Goal: Use online tool/utility: Utilize a website feature to perform a specific function

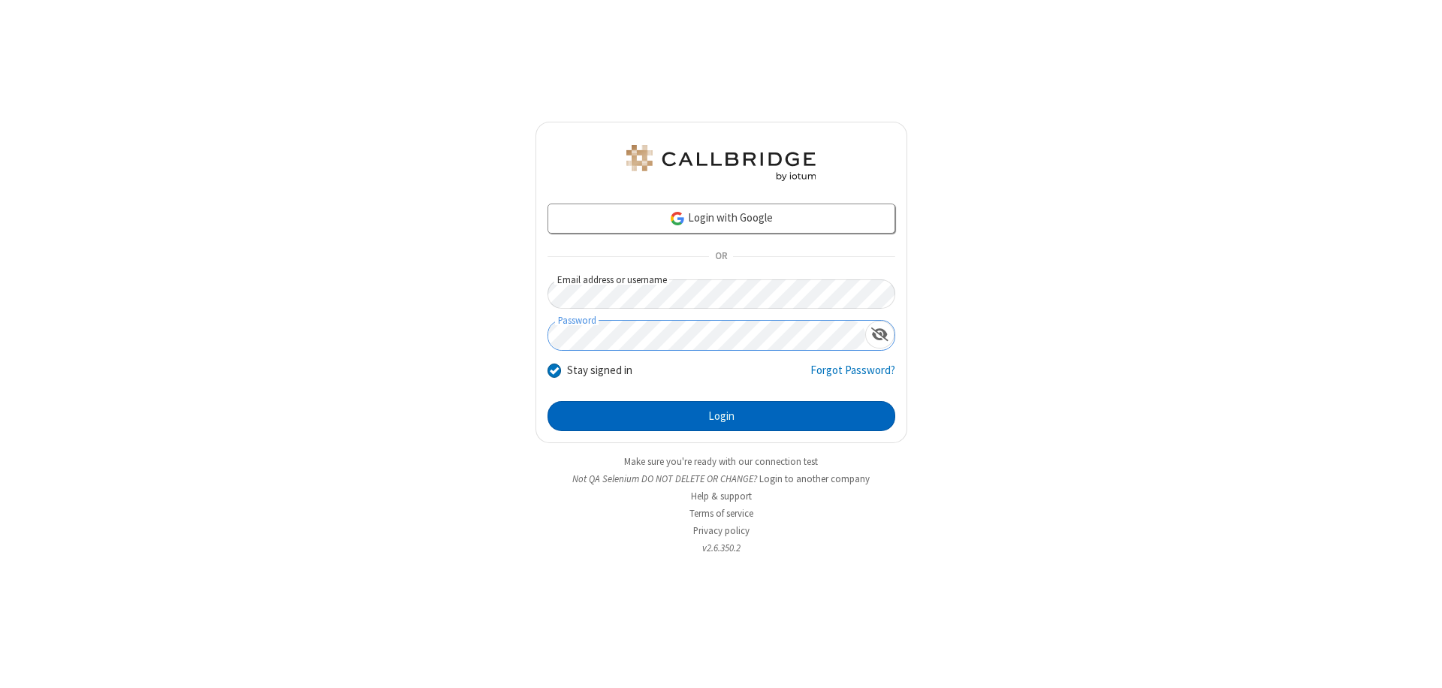
click at [721, 416] on button "Login" at bounding box center [722, 416] width 348 height 30
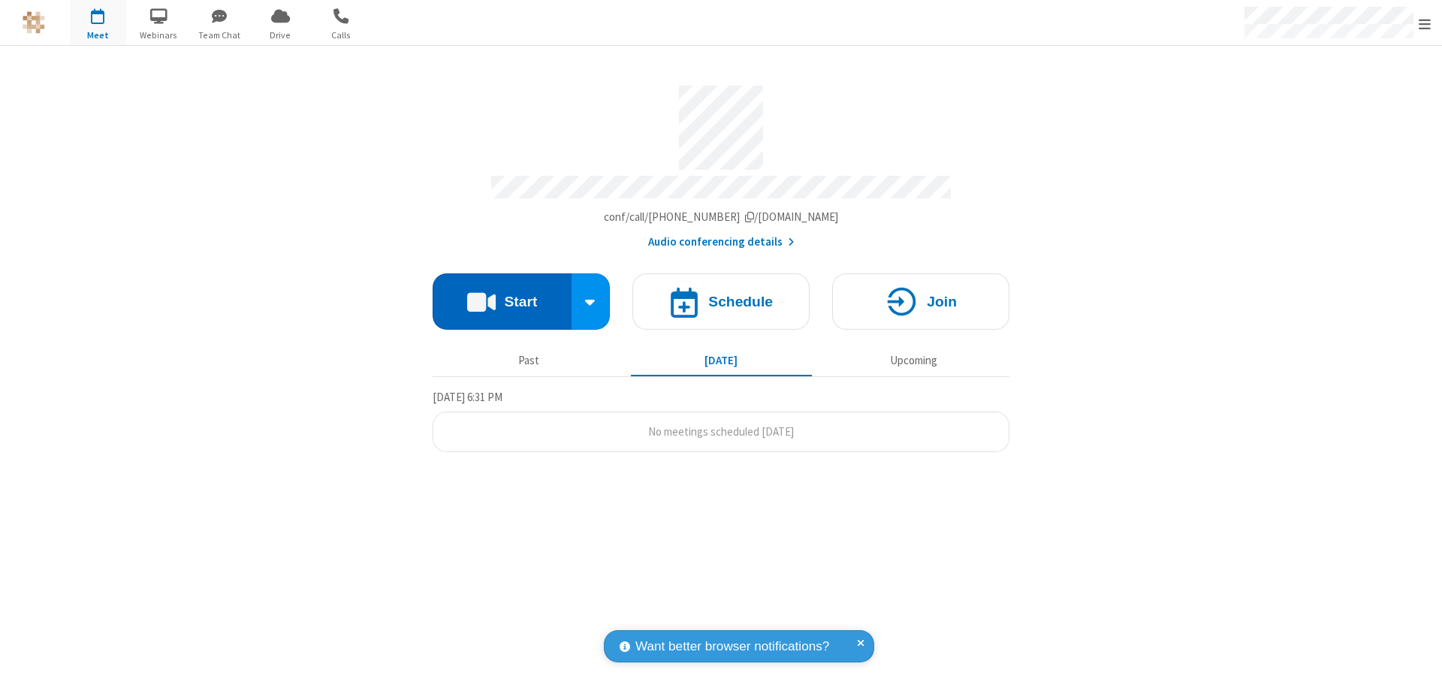
click at [502, 294] on button "Start" at bounding box center [502, 301] width 139 height 56
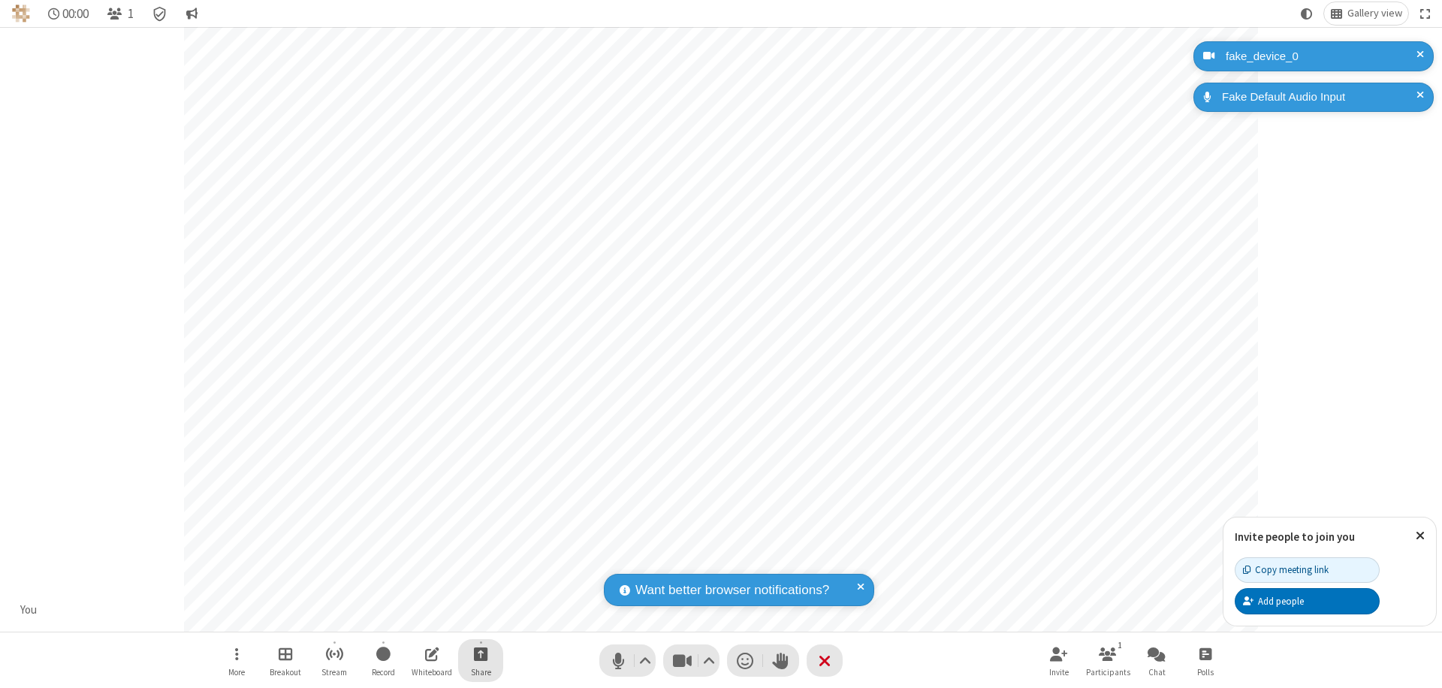
click at [481, 653] on span "Start sharing" at bounding box center [481, 653] width 14 height 19
click at [480, 562] on span "Share additional camera" at bounding box center [489, 565] width 111 height 13
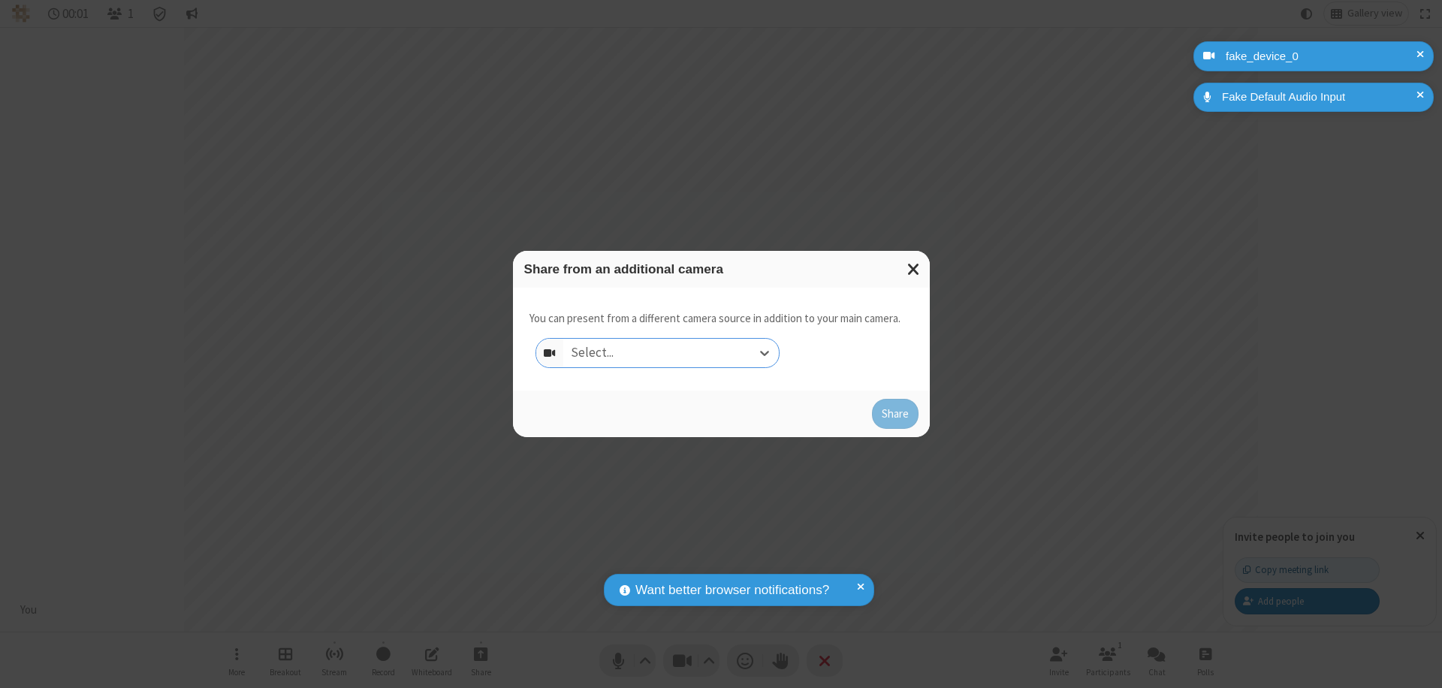
click at [671, 353] on div "Select..." at bounding box center [671, 353] width 216 height 29
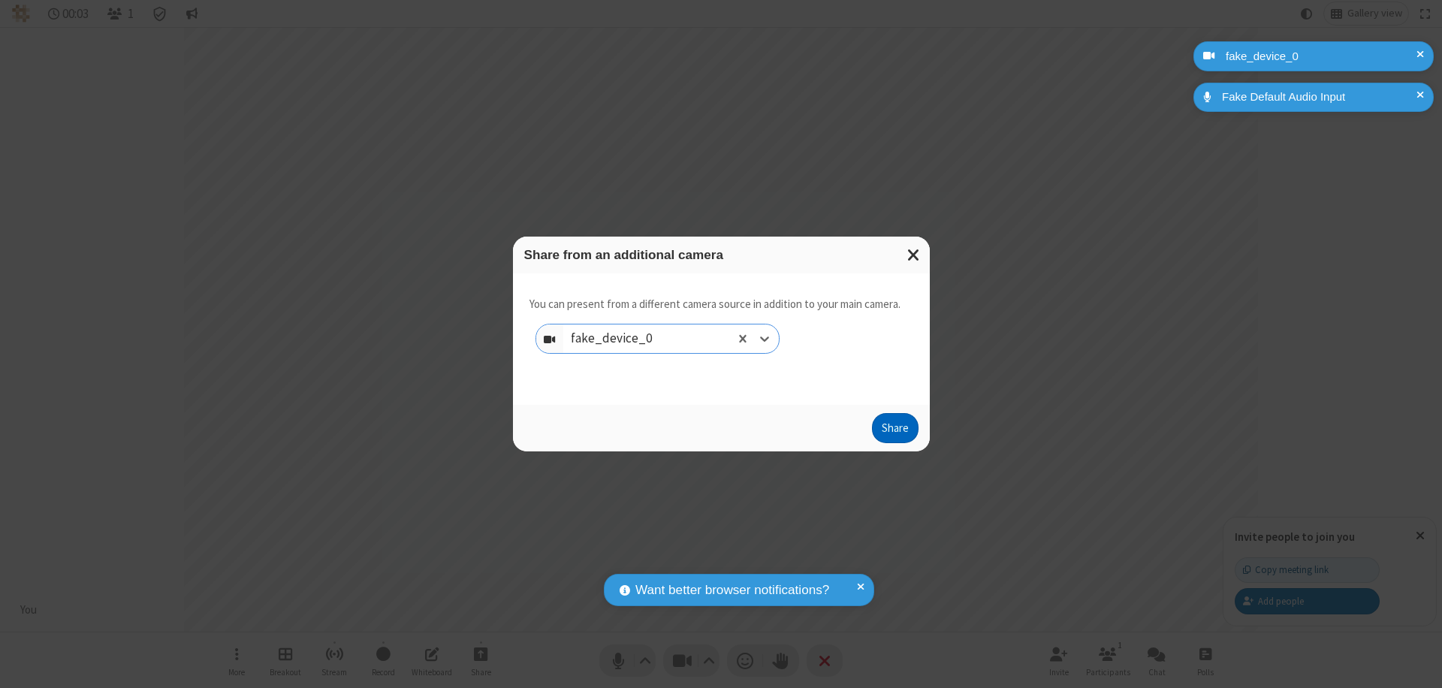
click at [895, 431] on button "Share" at bounding box center [895, 428] width 47 height 30
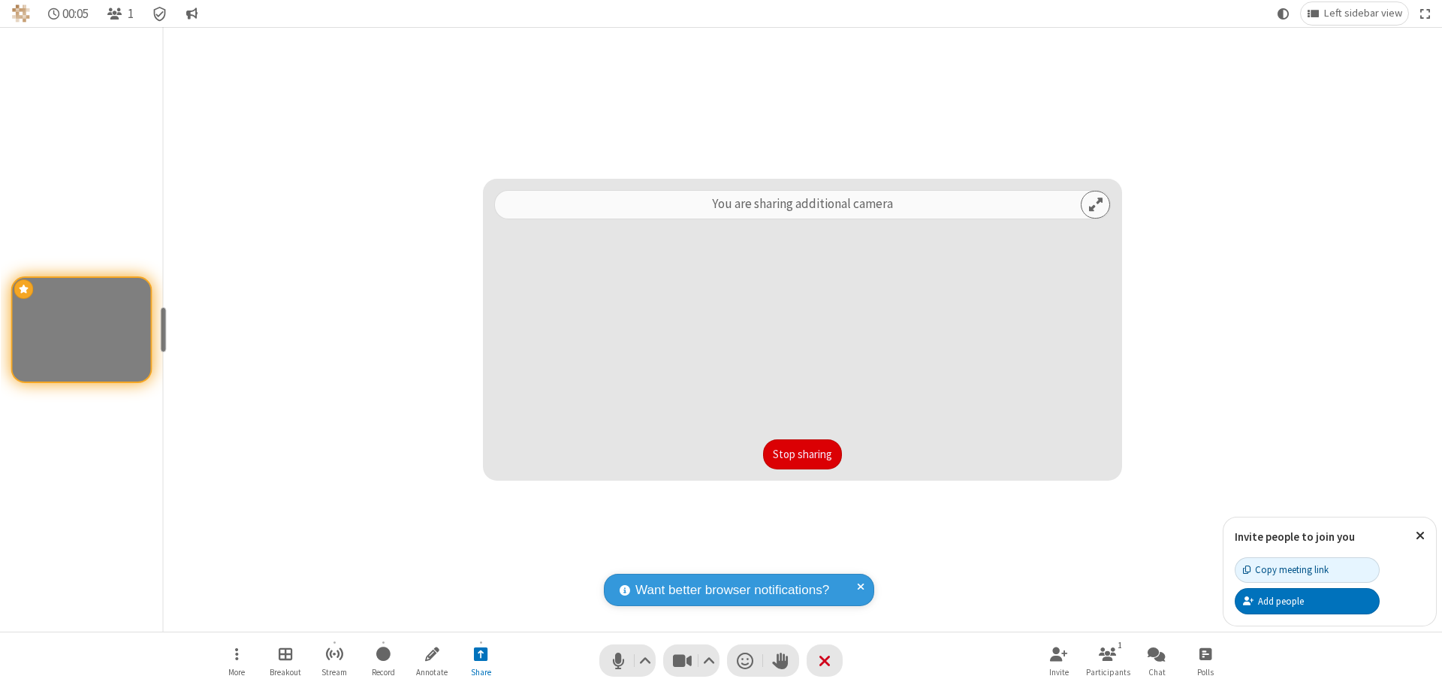
click at [802, 454] on button "Stop sharing" at bounding box center [802, 454] width 79 height 30
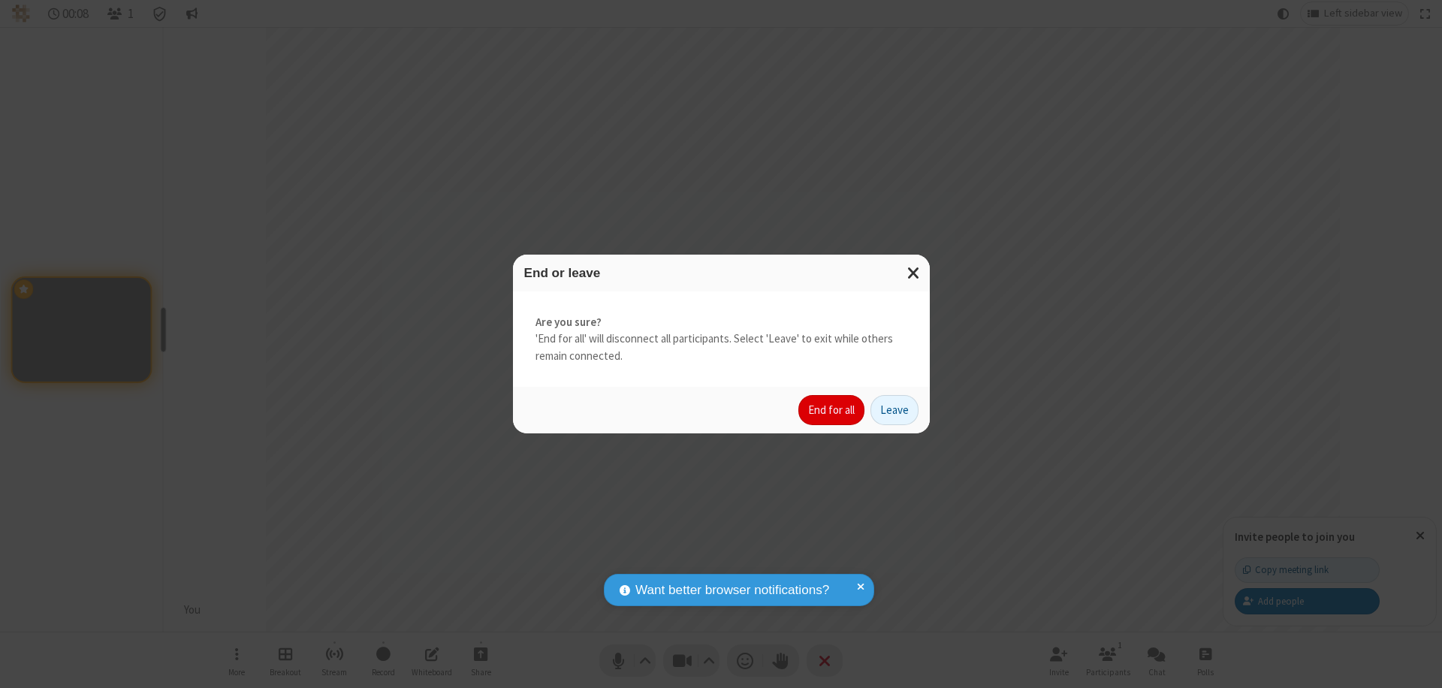
click at [832, 410] on button "End for all" at bounding box center [831, 410] width 66 height 30
